Goal: Find specific page/section: Find specific page/section

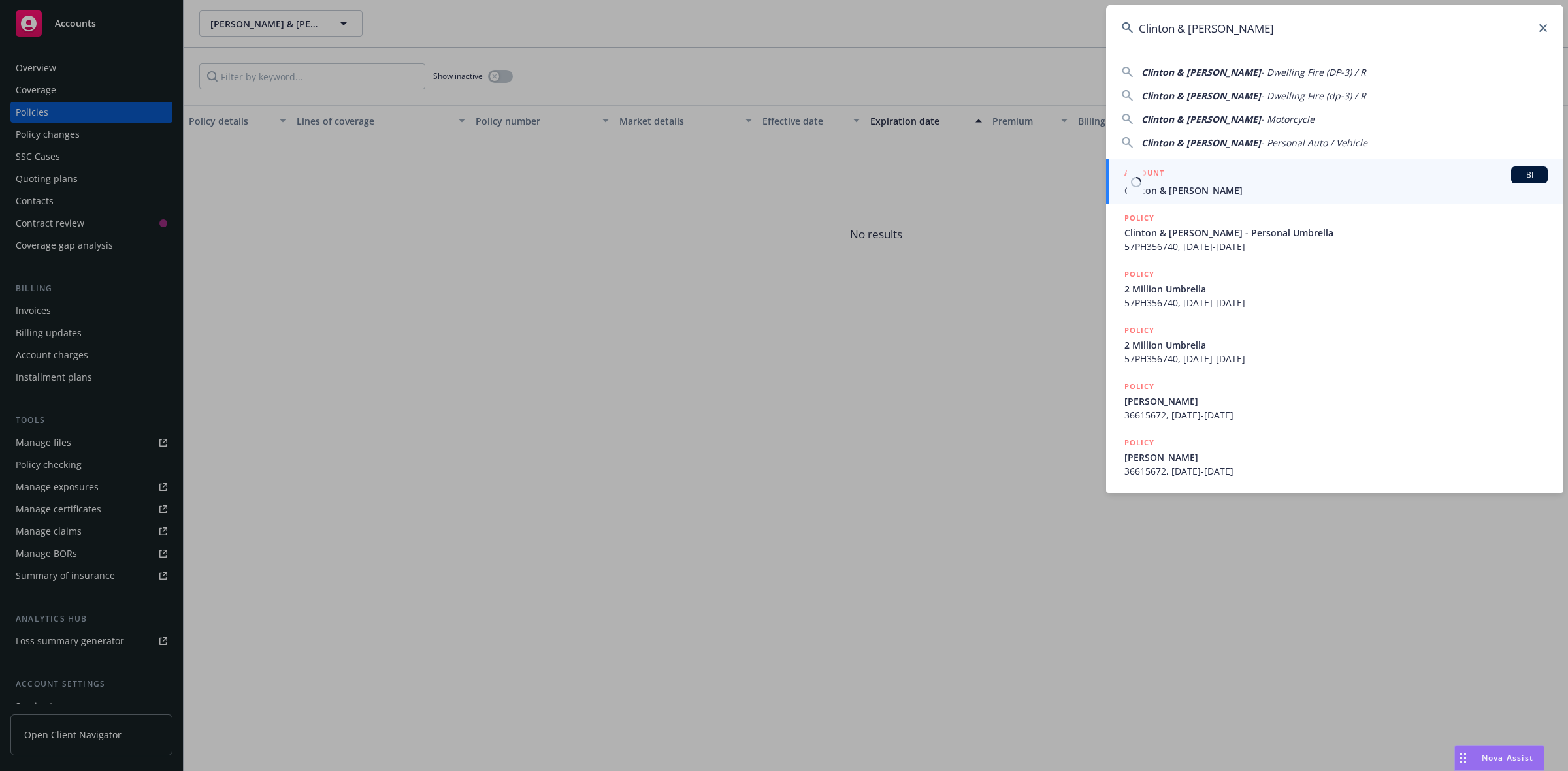
type input "Clinton & [PERSON_NAME]"
click at [1151, 175] on h5 "ACCOUNT" at bounding box center [1144, 174] width 40 height 16
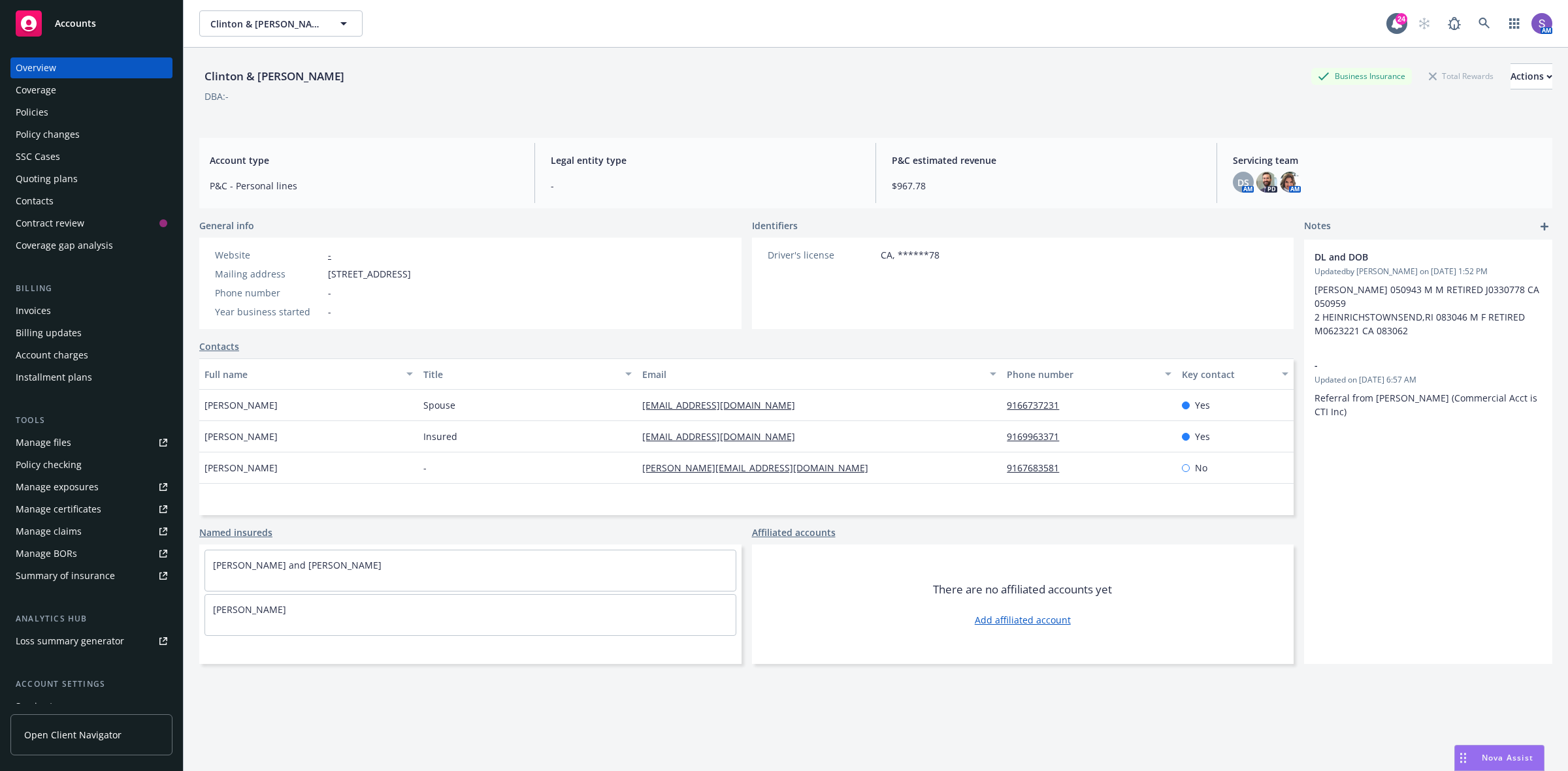
click at [57, 119] on div "Policies" at bounding box center [92, 112] width 151 height 21
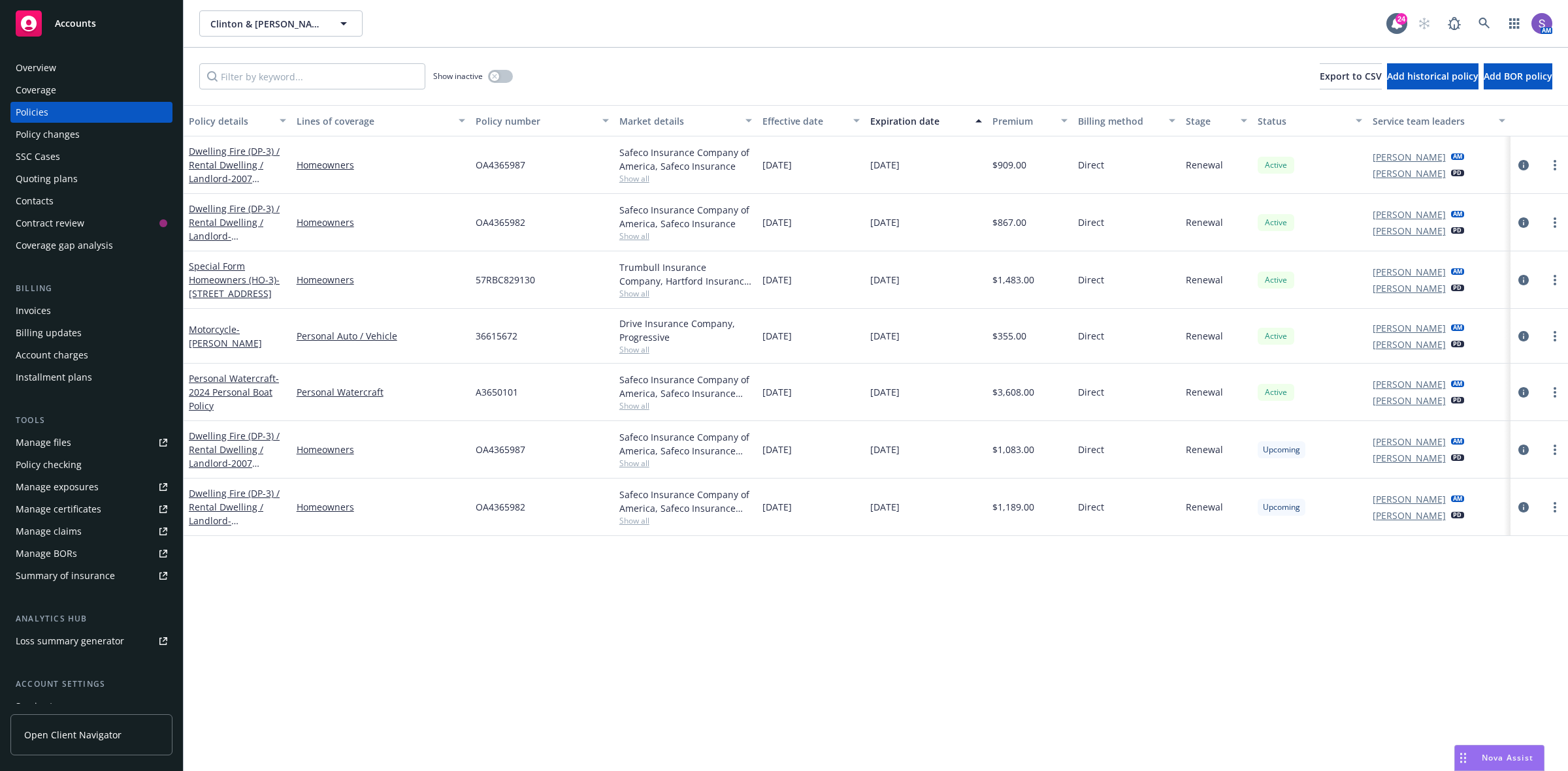
click at [304, 717] on div "Policy details Lines of coverage Policy number Market details Effective date Ex…" at bounding box center [876, 439] width 1385 height 666
click at [1478, 27] on icon at bounding box center [1484, 23] width 12 height 12
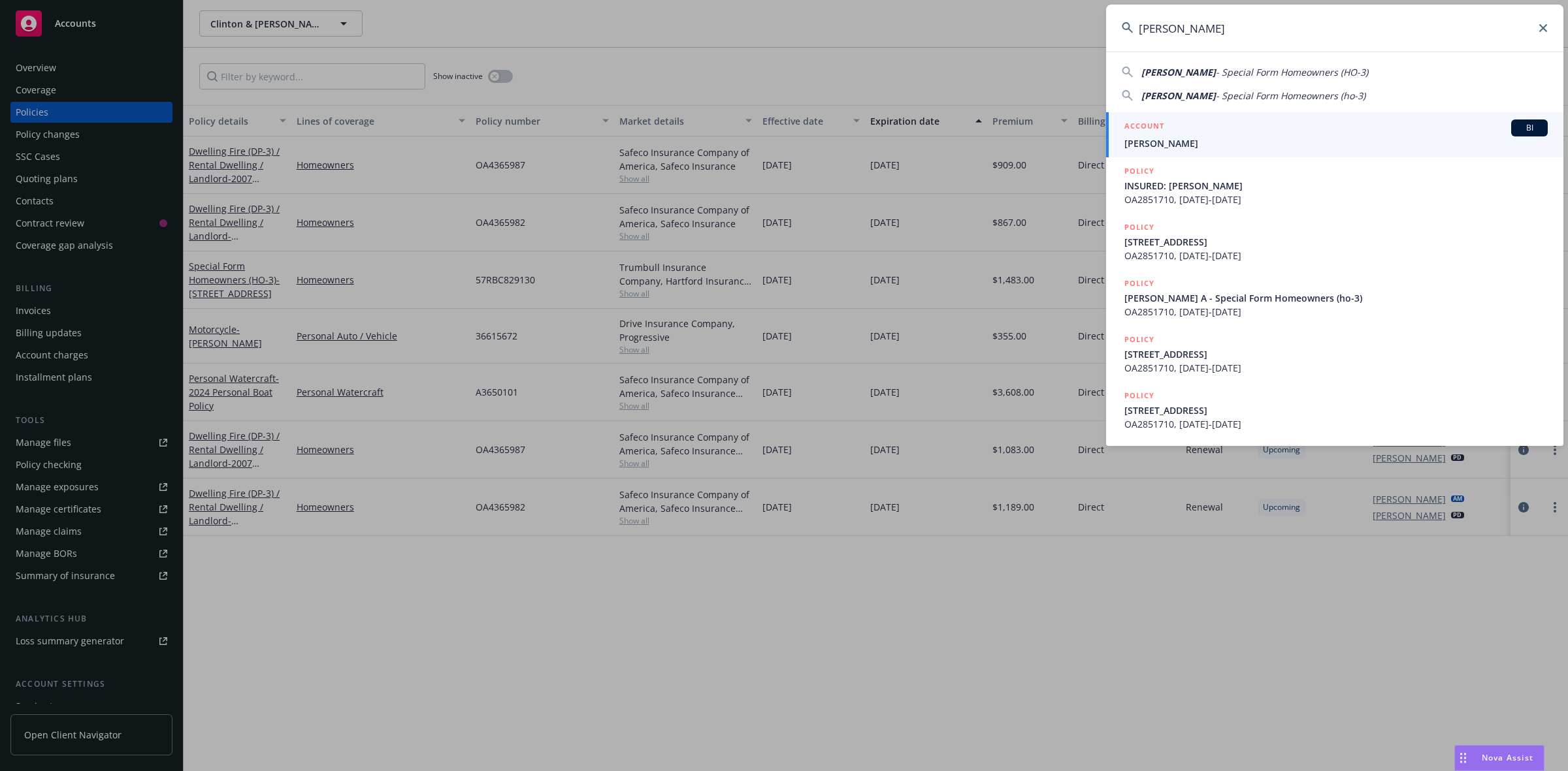
type input "[PERSON_NAME]"
click at [1204, 133] on div "ACCOUNT BI" at bounding box center [1335, 128] width 423 height 17
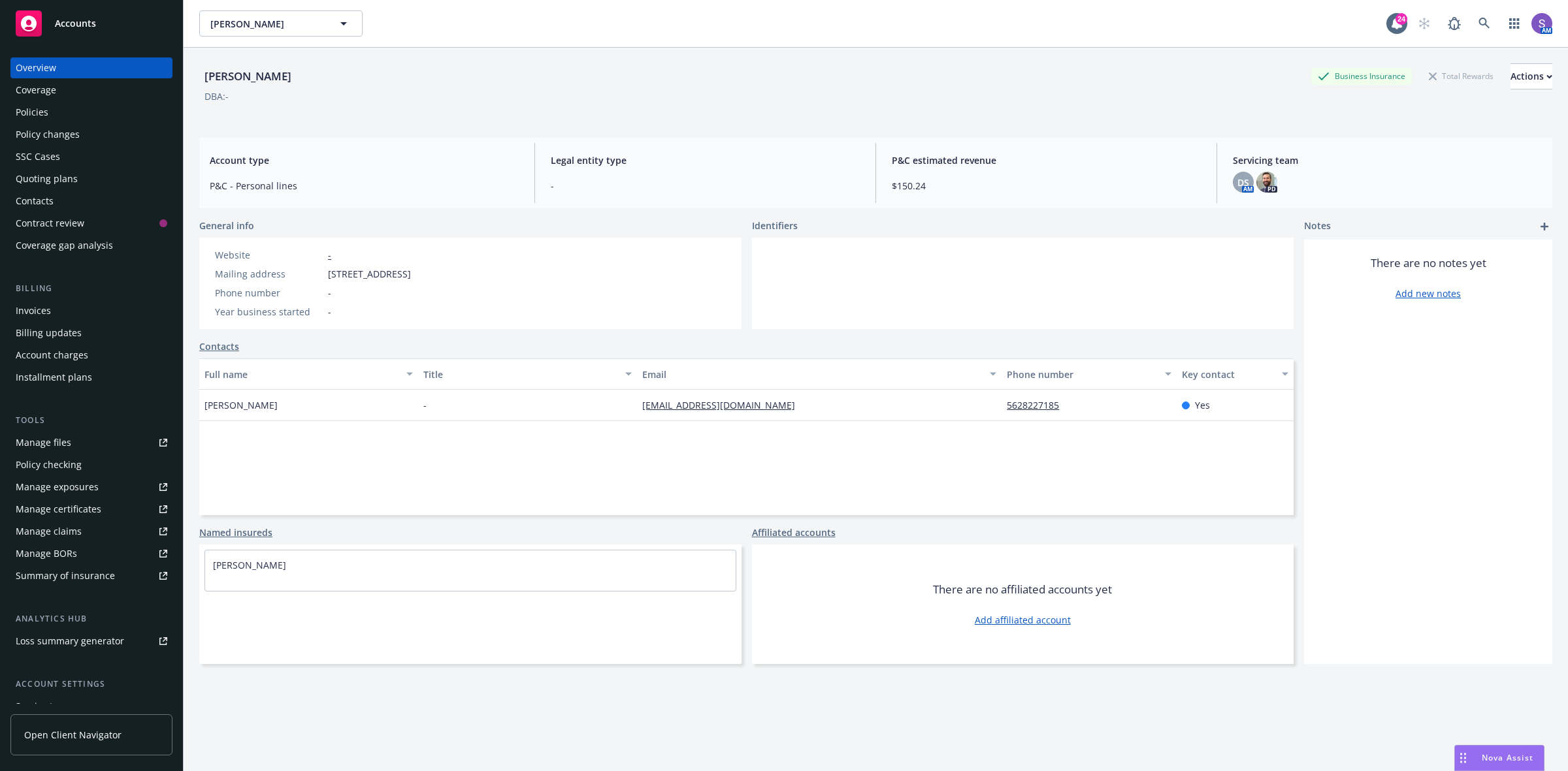
click at [35, 114] on div "Policies" at bounding box center [32, 112] width 33 height 21
